Goal: Task Accomplishment & Management: Complete application form

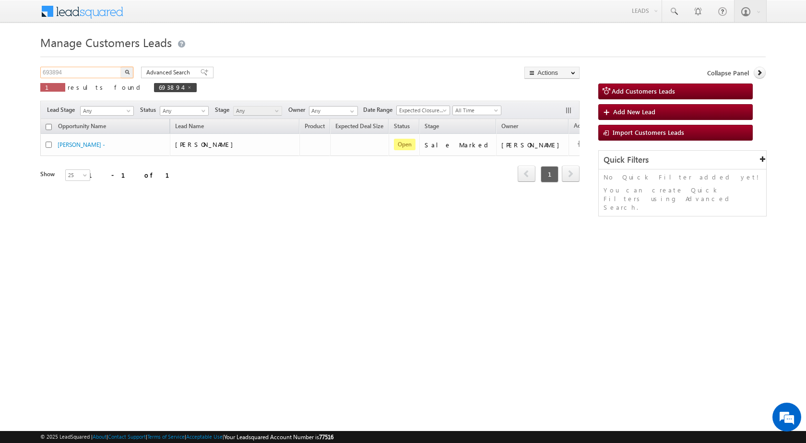
drag, startPoint x: 83, startPoint y: 70, endPoint x: 26, endPoint y: 68, distance: 57.1
click at [26, 68] on body "Menu [PERSON_NAME] sitar a8@ks erve." at bounding box center [403, 136] width 806 height 272
paste input "5772"
type input "695772"
click at [121, 67] on button "button" at bounding box center [127, 73] width 12 height 12
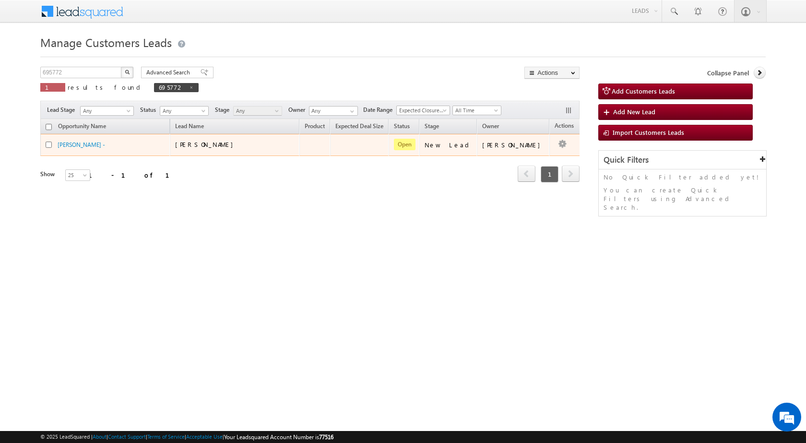
click at [79, 149] on div "[PERSON_NAME] -" at bounding box center [106, 146] width 120 height 13
click at [79, 147] on link "[PERSON_NAME] -" at bounding box center [82, 144] width 48 height 7
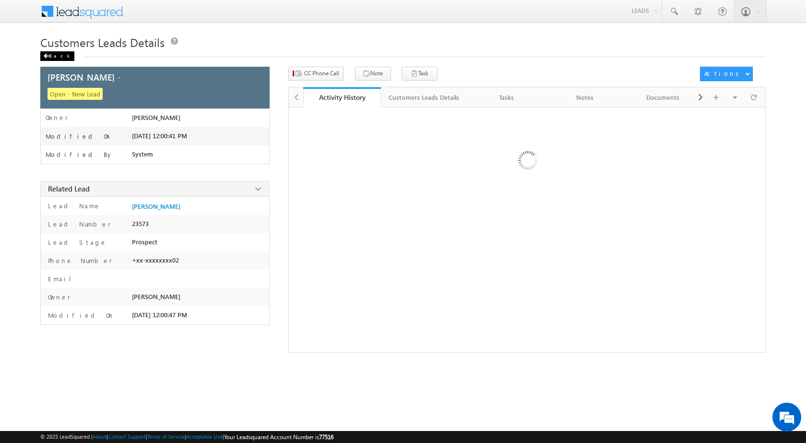
click at [47, 54] on span at bounding box center [46, 56] width 6 height 5
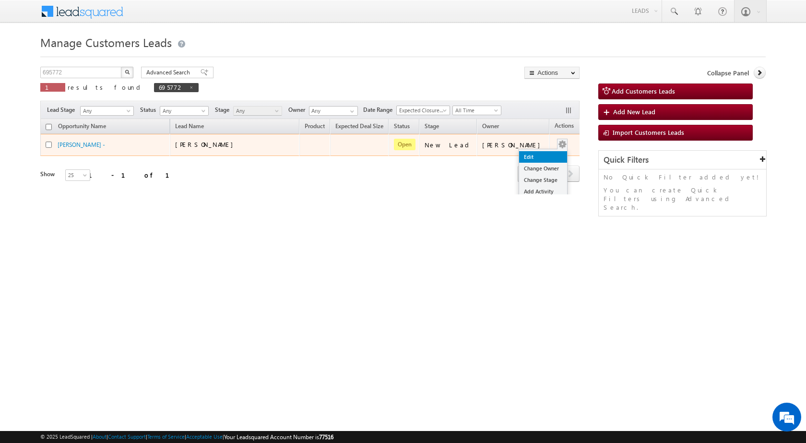
click at [520, 158] on link "Edit" at bounding box center [543, 157] width 48 height 12
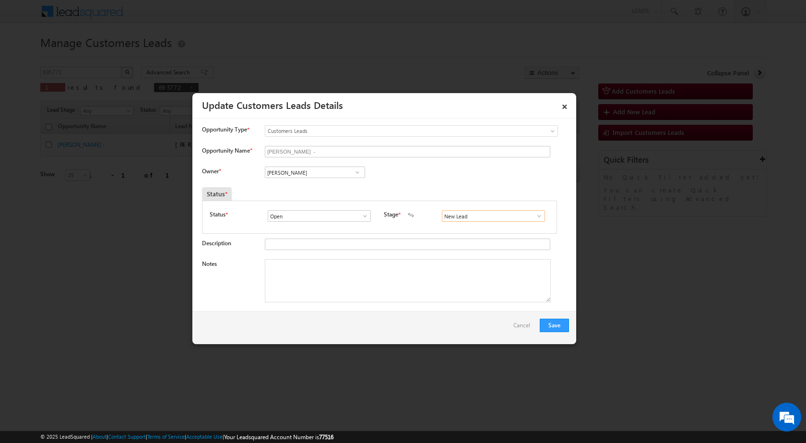
click at [539, 212] on input "New Lead" at bounding box center [493, 216] width 103 height 12
click at [537, 213] on span at bounding box center [540, 216] width 10 height 8
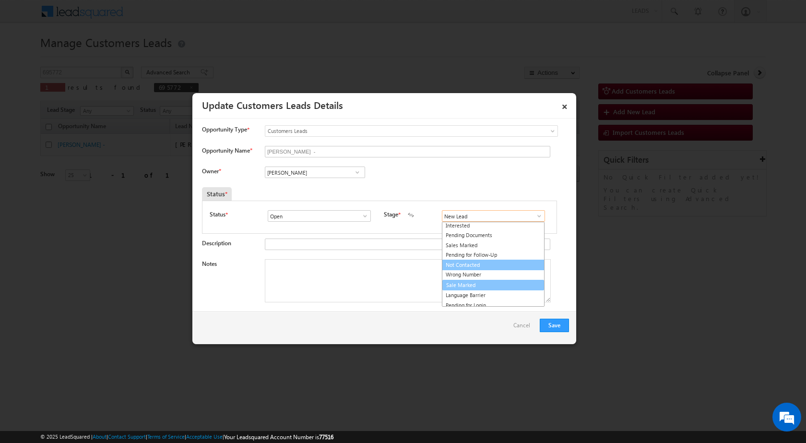
scroll to position [14, 0]
click at [477, 284] on link "Sale Marked" at bounding box center [493, 281] width 103 height 11
type input "Sale Marked"
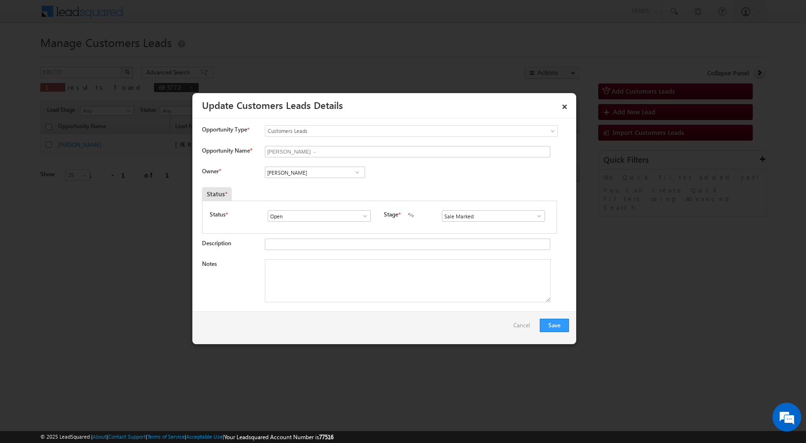
click at [410, 171] on div "Owner * Vikas Halwai Vikas Halwai Vikas Halwai" at bounding box center [385, 175] width 367 height 16
click at [277, 274] on textarea "Notes" at bounding box center [408, 280] width 286 height 43
paste textarea "695772 - VB_Interested - Dilsad Khan - 8619061802 - JAIPUR 302031 - PURCHASE - …"
type textarea "695772 - VB_Interested - Dilsad Khan - 8619061802 - JAIPUR 302031 - PURCHASE - …"
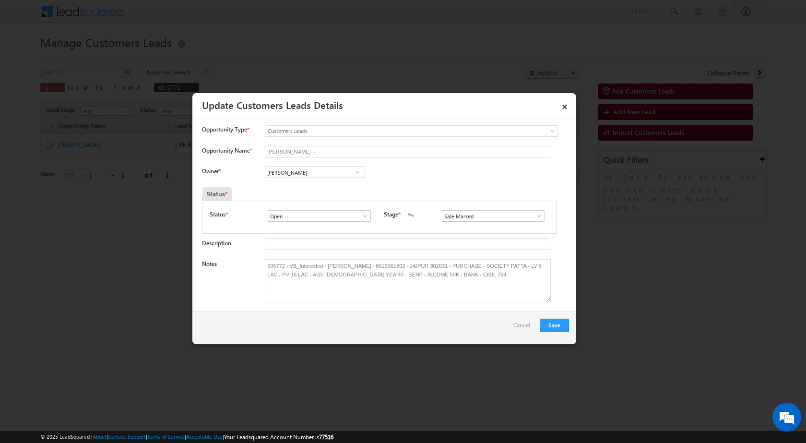
click at [383, 324] on div "Save Cancel" at bounding box center [384, 328] width 384 height 33
click at [355, 168] on link at bounding box center [357, 173] width 12 height 10
click at [470, 171] on div "Owner * Vikas Halwai Vikas Halwai Aakash Mewada Aashish Pawar Aashutosh Shrivas…" at bounding box center [385, 175] width 367 height 16
click at [358, 168] on span at bounding box center [358, 172] width 10 height 8
paste input "santosh.kanwer@sgrlimited.in"
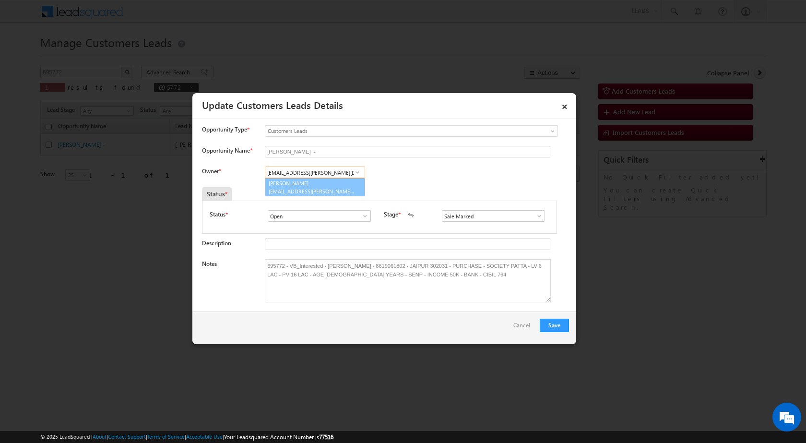
click at [303, 188] on span "santosh.kanwer@sgrlimited.in" at bounding box center [312, 191] width 86 height 7
type input "Santosh Kanwer"
click at [464, 170] on div "Owner * Vikas Halwai Vikas Halwai Aakash Mewada Aashish Pawar Aashutosh Shrivas…" at bounding box center [385, 175] width 367 height 16
click at [555, 323] on button "Save" at bounding box center [554, 325] width 29 height 13
